Goal: Information Seeking & Learning: Find specific fact

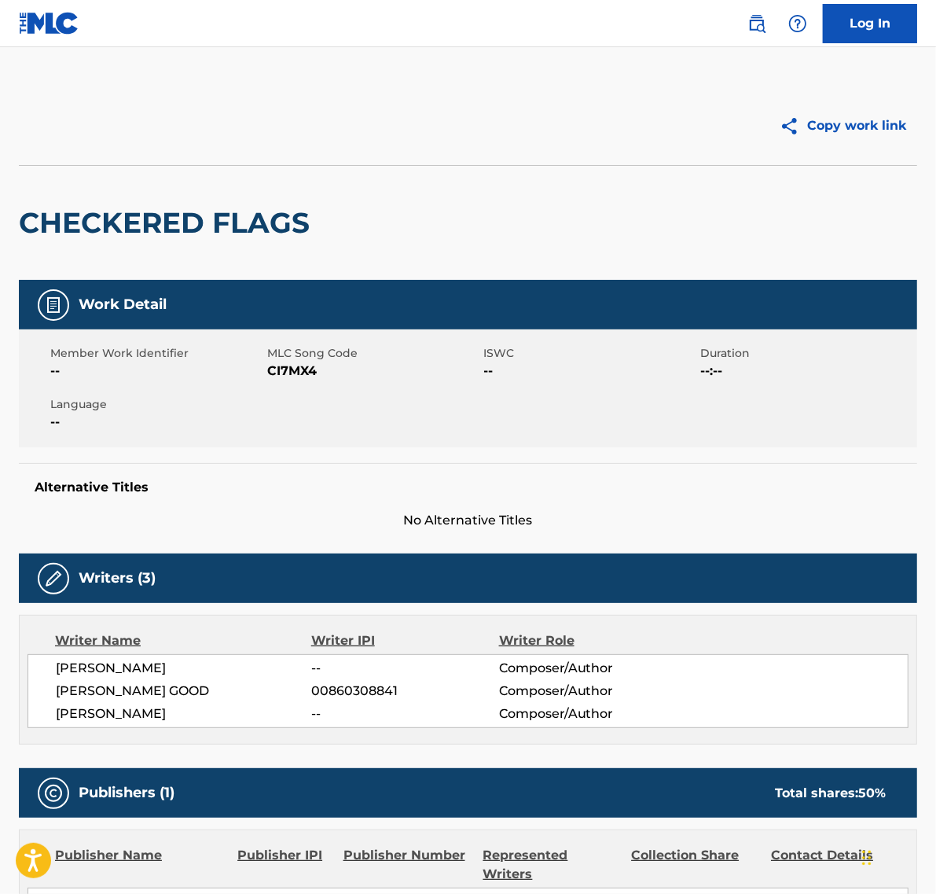
click at [752, 24] on img at bounding box center [757, 23] width 19 height 19
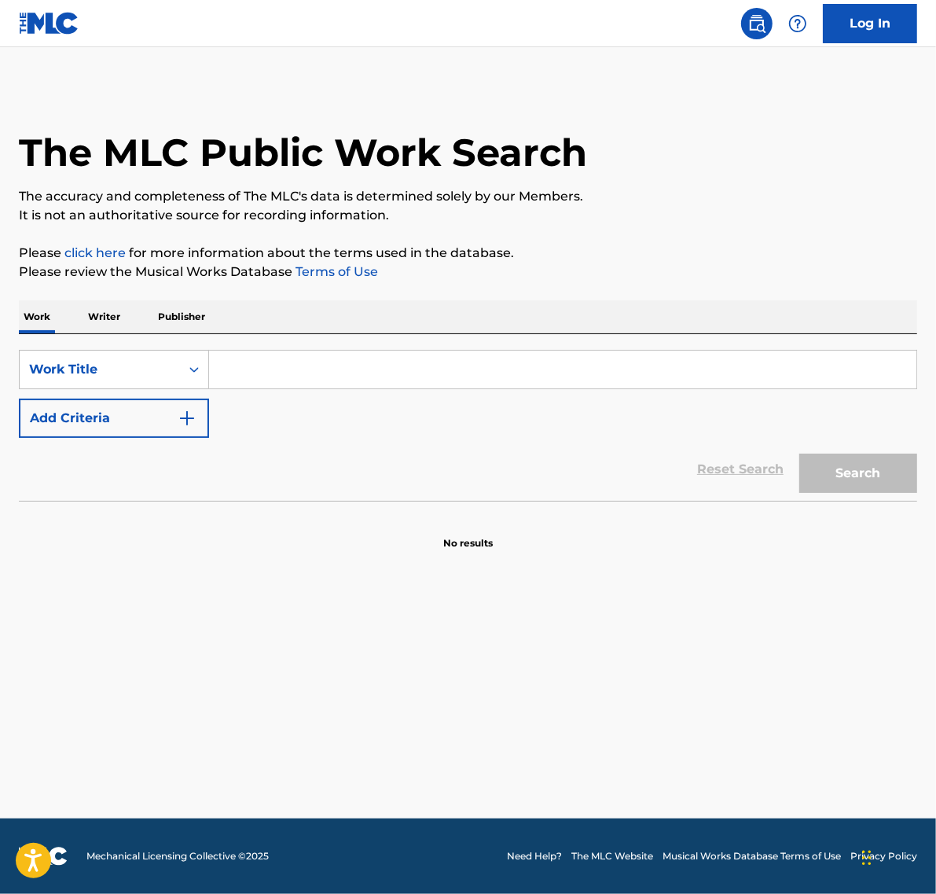
click at [250, 371] on input "Search Form" at bounding box center [563, 370] width 708 height 38
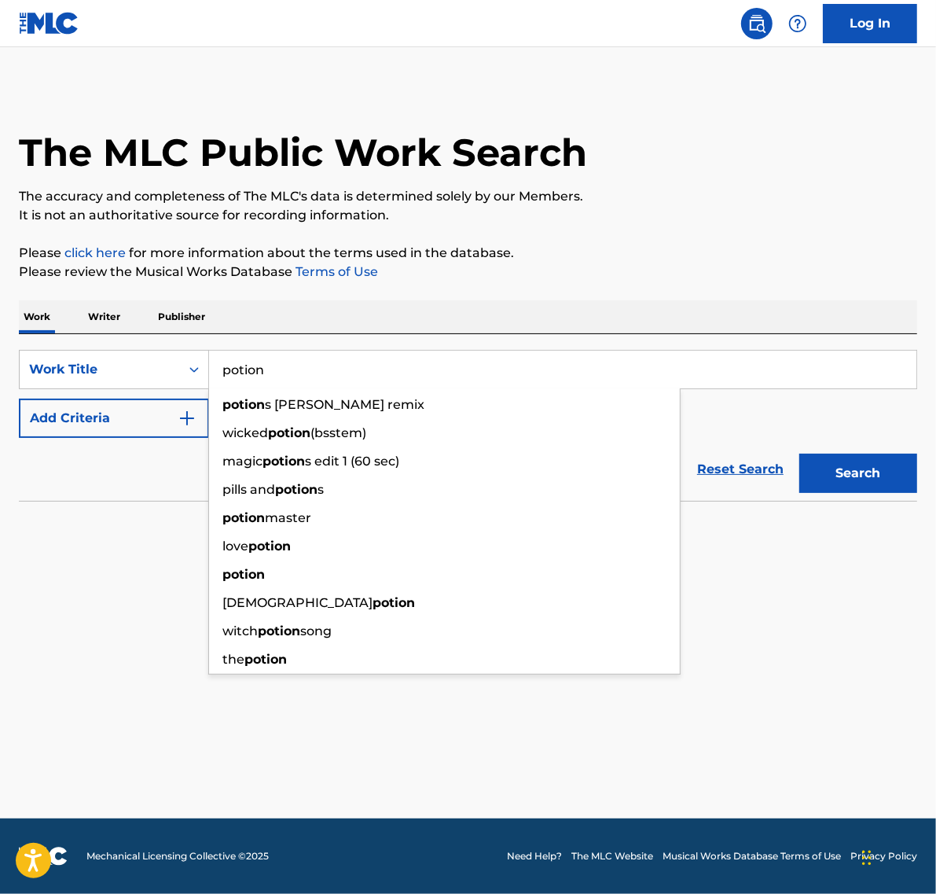
type input "potion"
click at [115, 417] on button "Add Criteria" at bounding box center [114, 418] width 190 height 39
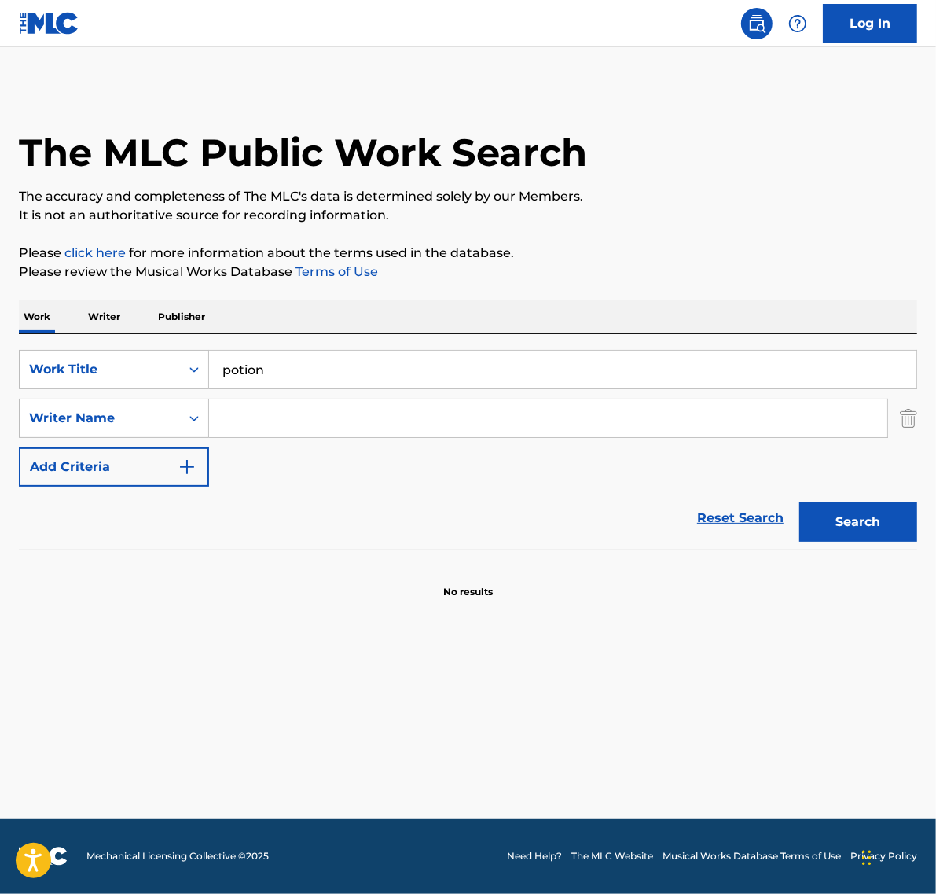
click at [228, 418] on input "Search Form" at bounding box center [548, 418] width 678 height 38
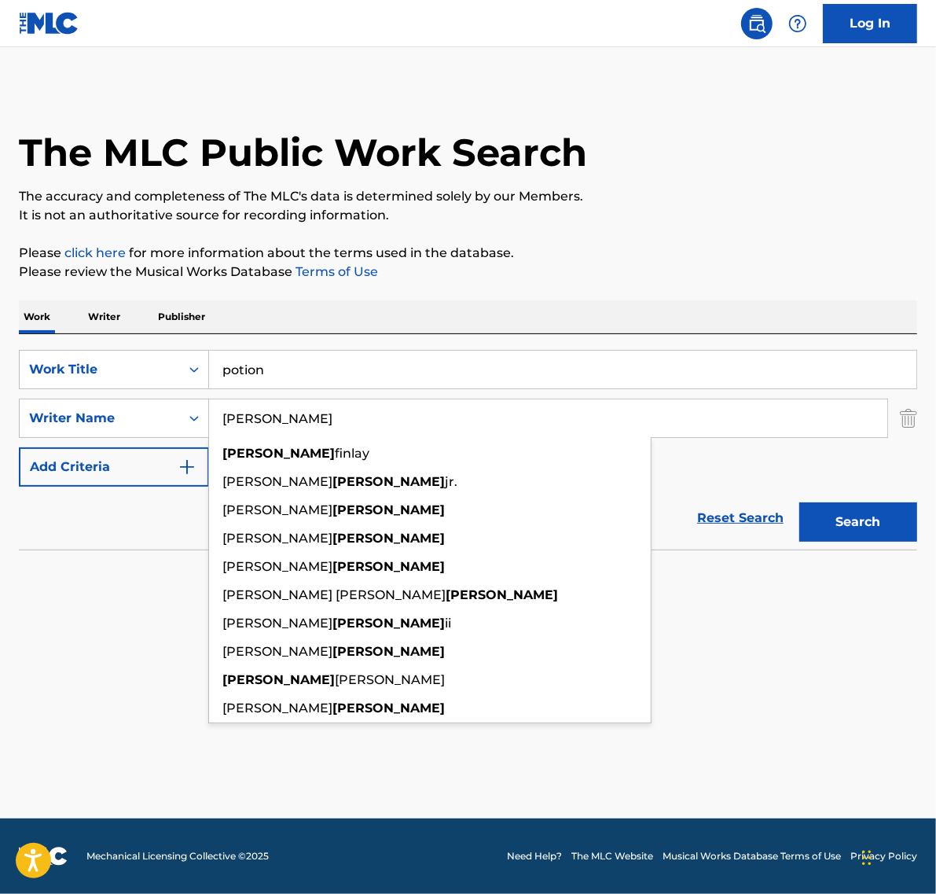
type input "[PERSON_NAME]"
click at [800, 502] on button "Search" at bounding box center [859, 521] width 118 height 39
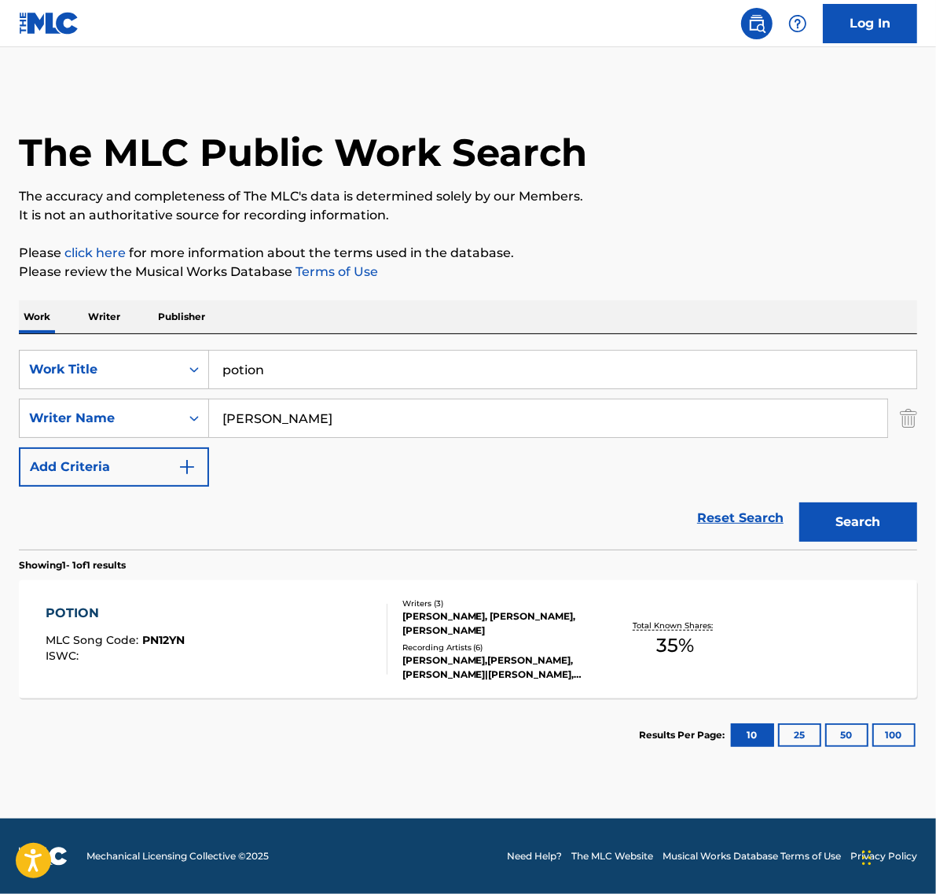
click at [182, 650] on div "ISWC :" at bounding box center [115, 656] width 139 height 12
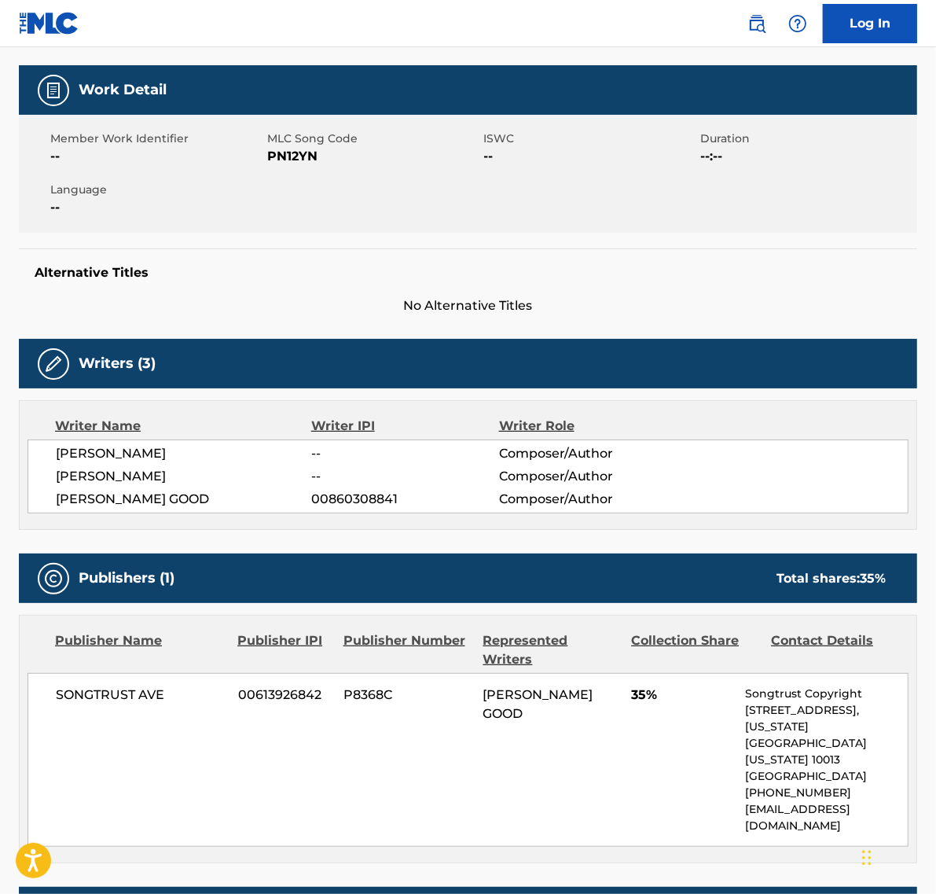
scroll to position [393, 0]
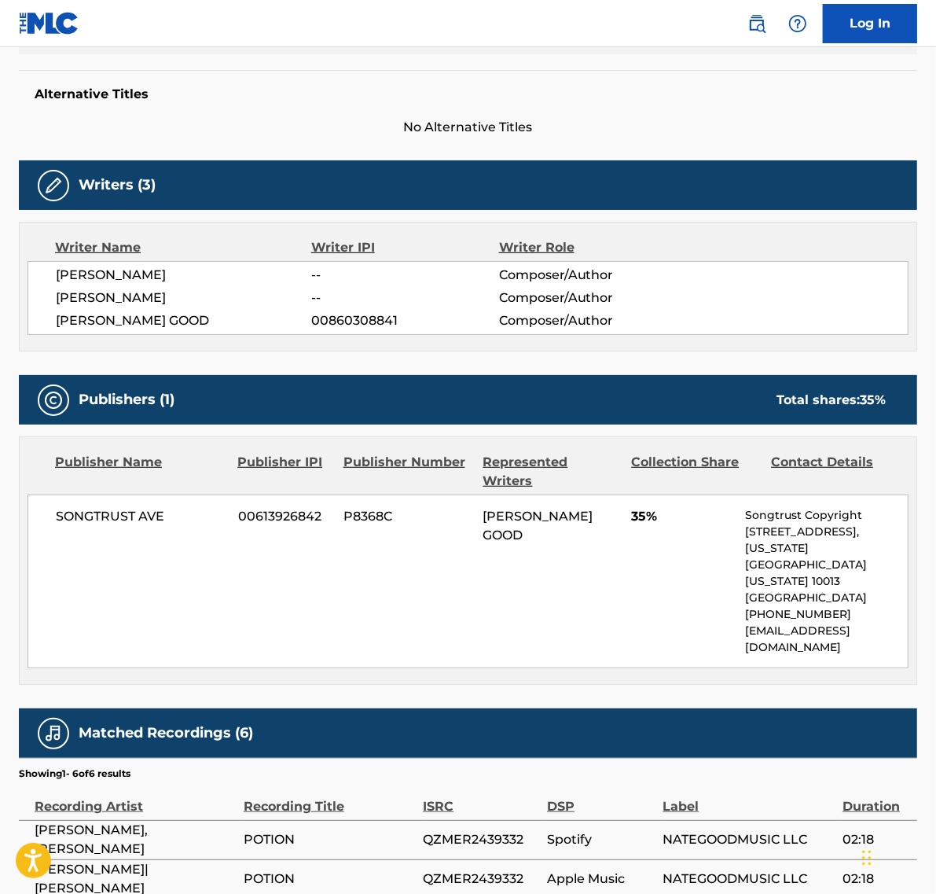
click at [339, 320] on span "00860308841" at bounding box center [404, 320] width 187 height 19
copy span "00860308841"
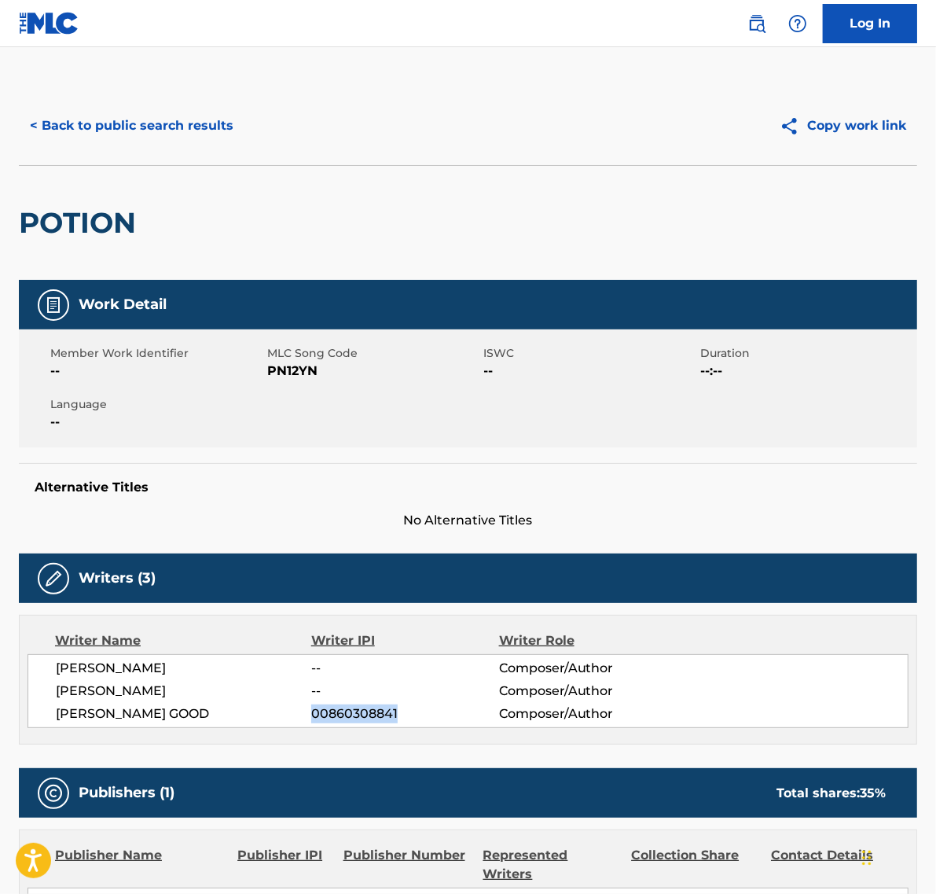
click at [208, 128] on button "< Back to public search results" at bounding box center [132, 125] width 226 height 39
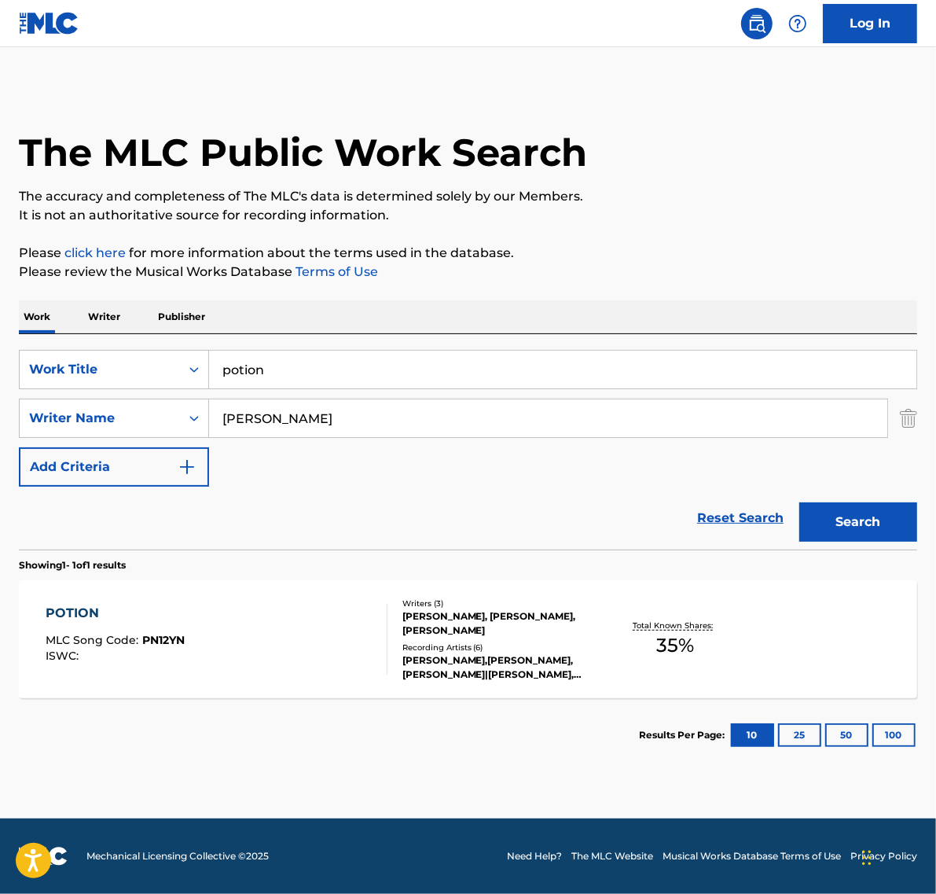
click at [403, 360] on input "potion" at bounding box center [563, 370] width 708 height 38
click at [402, 360] on input "potion" at bounding box center [563, 370] width 708 height 38
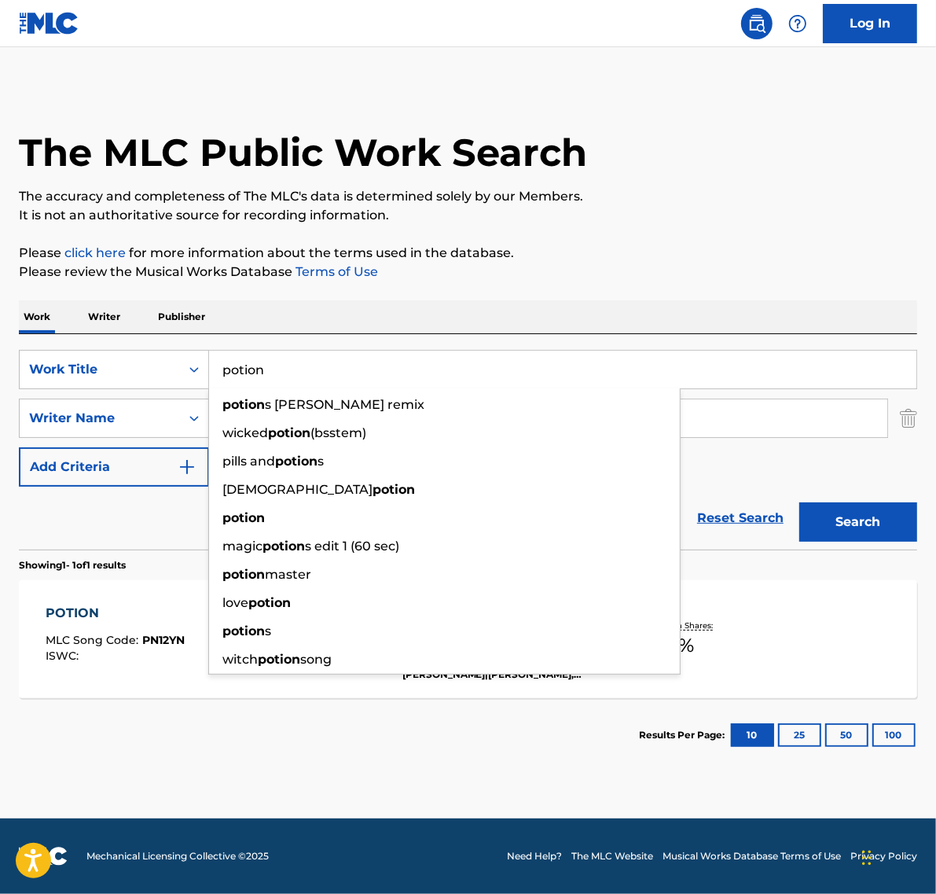
paste input "Crash Landing"
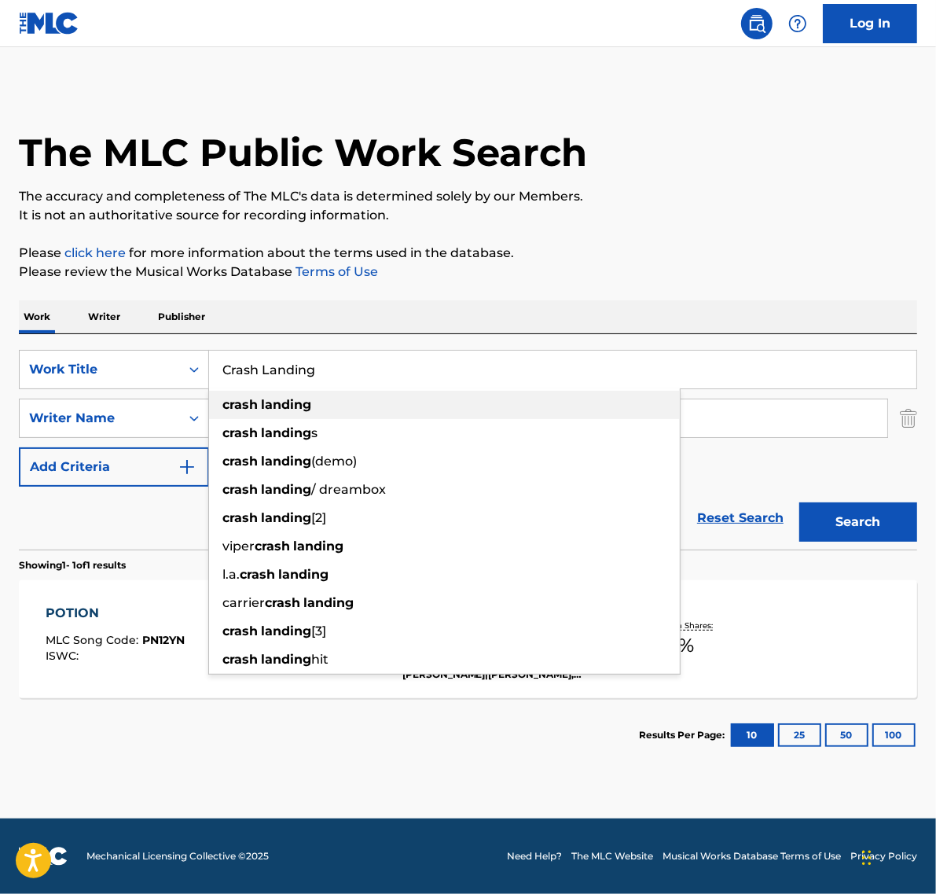
click at [359, 403] on div "crash landing" at bounding box center [444, 405] width 471 height 28
type input "crash landing"
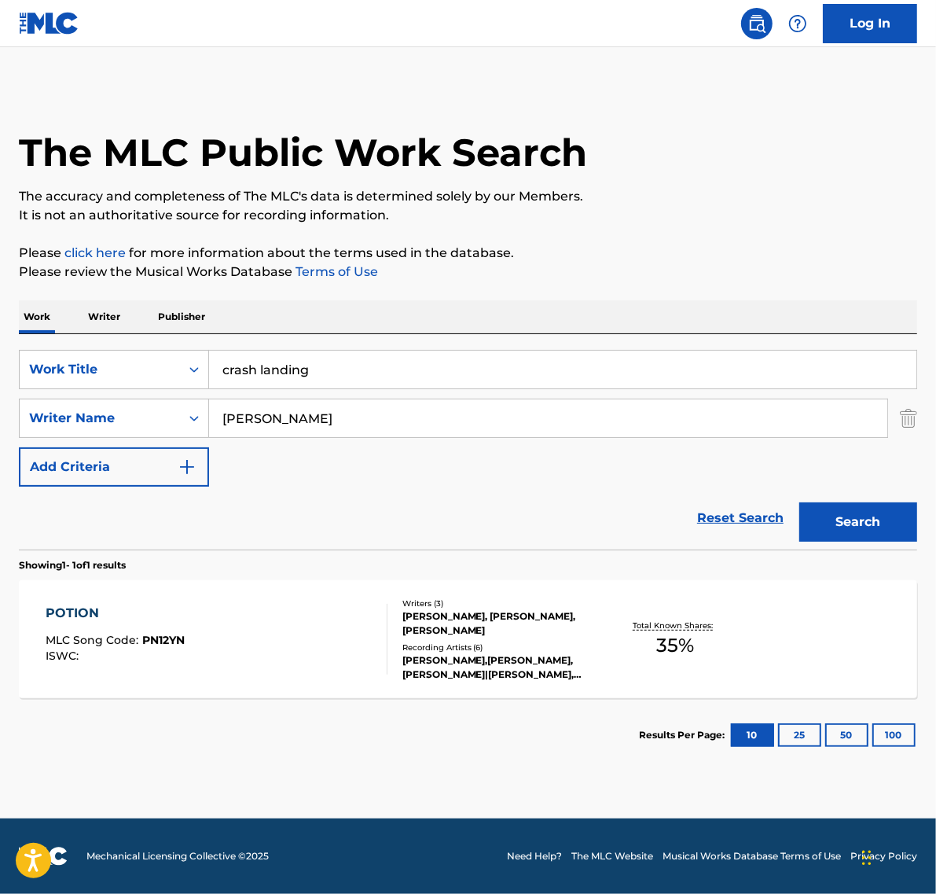
click at [866, 523] on button "Search" at bounding box center [859, 521] width 118 height 39
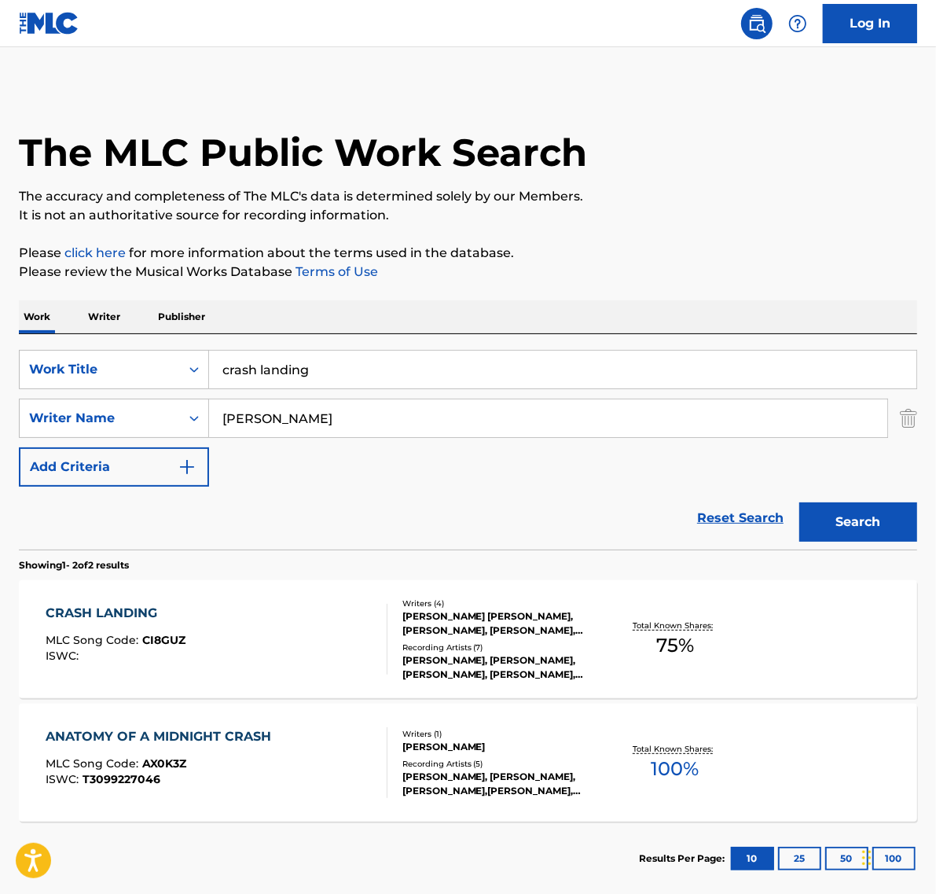
click at [232, 607] on div "CRASH LANDING MLC Song Code : CI8GUZ ISWC :" at bounding box center [216, 639] width 341 height 71
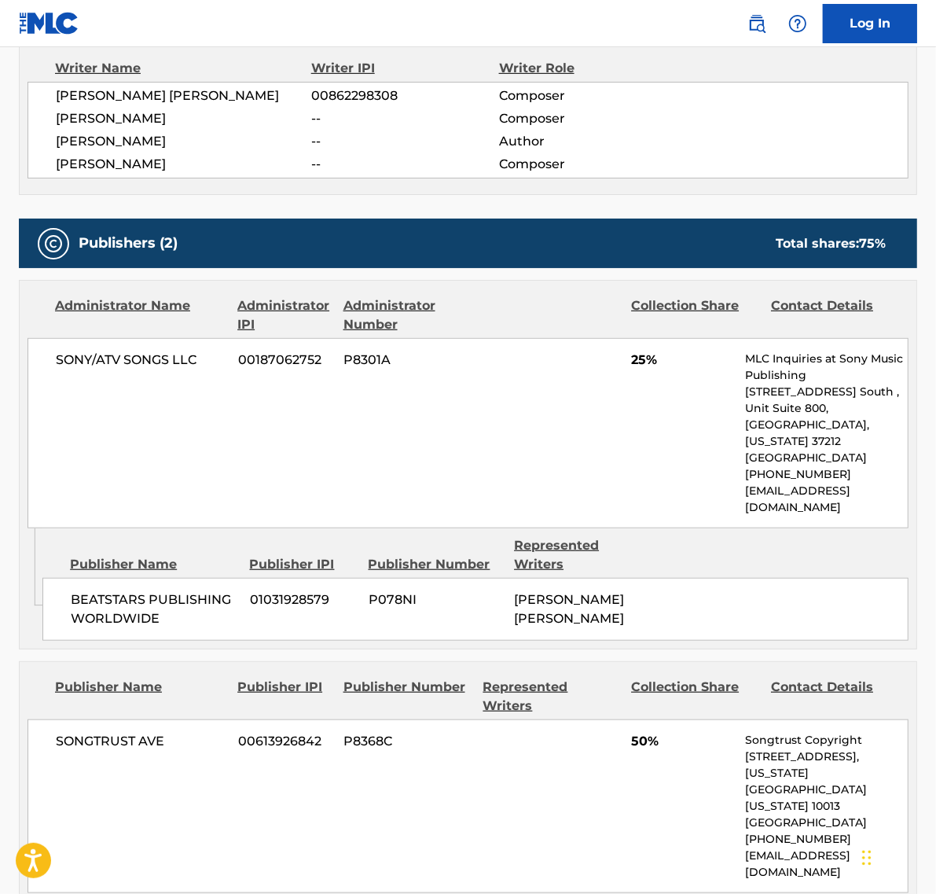
scroll to position [115, 0]
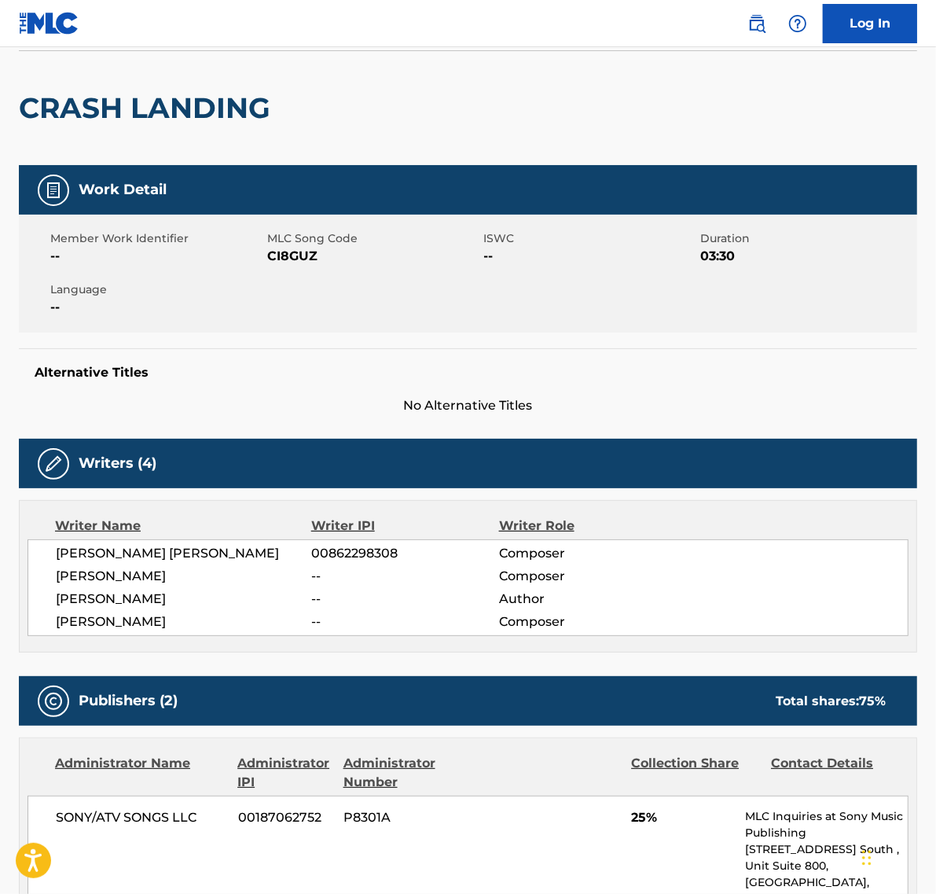
click at [370, 545] on span "00862298308" at bounding box center [404, 553] width 187 height 19
click at [368, 545] on span "00862298308" at bounding box center [404, 553] width 187 height 19
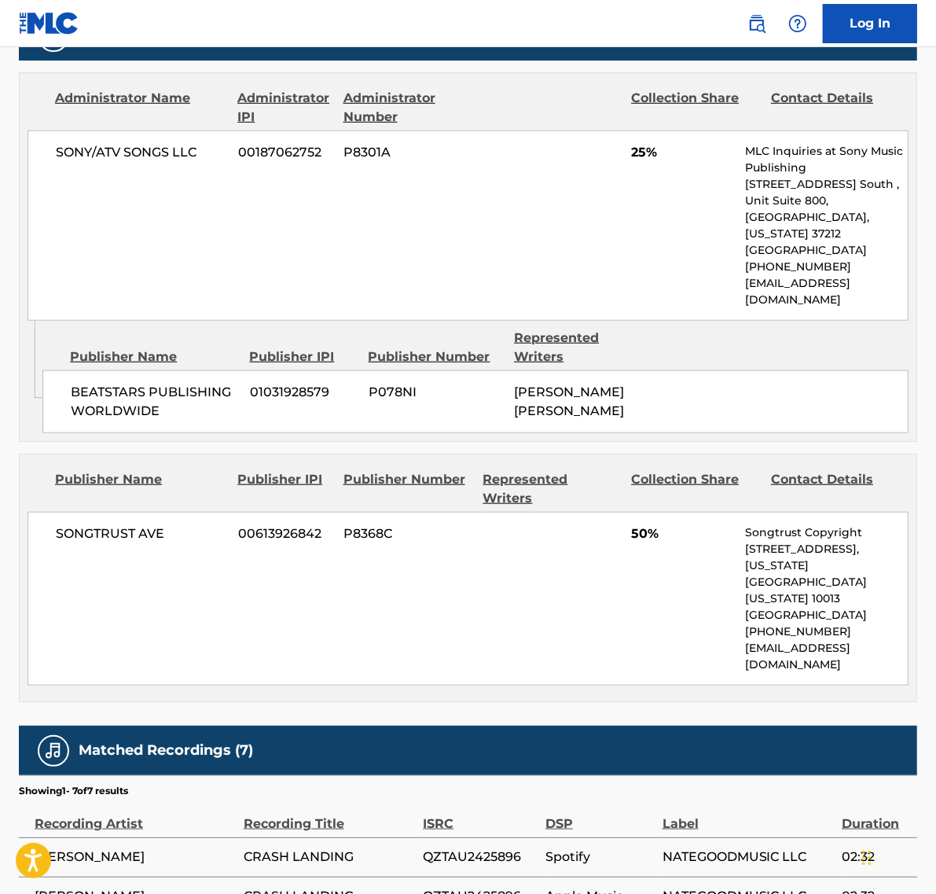
scroll to position [803, 0]
